Goal: Information Seeking & Learning: Learn about a topic

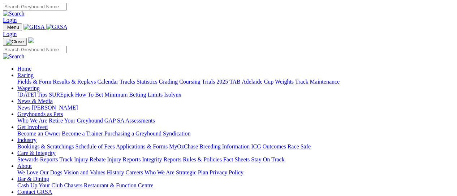
click at [34, 72] on link "Racing" at bounding box center [25, 75] width 16 height 6
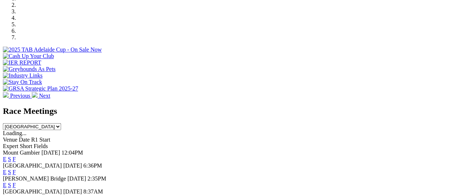
scroll to position [217, 0]
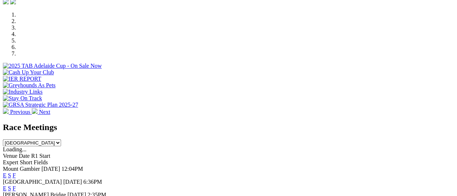
click at [7, 186] on link "E" at bounding box center [5, 189] width 4 height 6
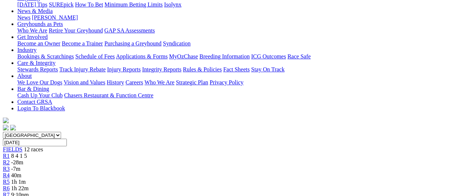
scroll to position [84, 0]
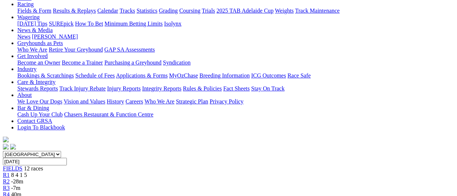
click at [106, 179] on div "R2 -28m" at bounding box center [228, 182] width 451 height 7
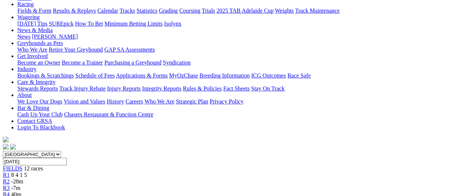
scroll to position [72, 0]
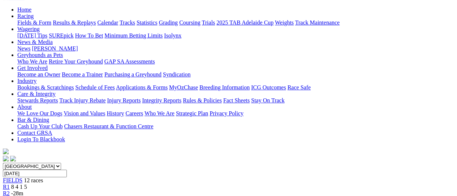
click at [310, 25] on link "PDF" at bounding box center [304, 22] width 10 height 6
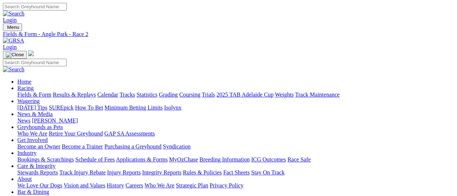
click at [87, 92] on link "Results & Replays" at bounding box center [74, 95] width 43 height 6
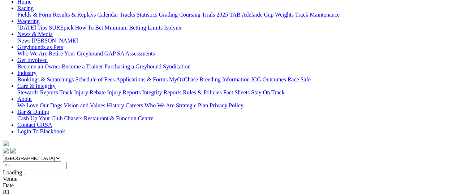
scroll to position [72, 0]
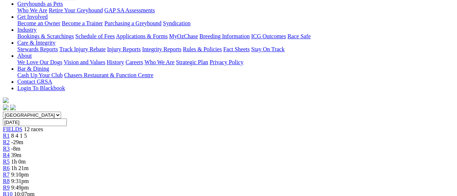
scroll to position [156, 0]
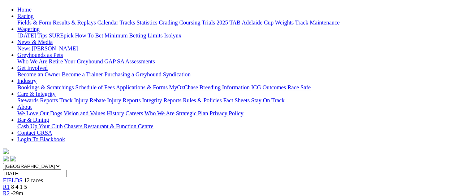
scroll to position [72, 0]
click at [106, 191] on div "R2 -29m" at bounding box center [228, 194] width 451 height 7
